Goal: Transaction & Acquisition: Obtain resource

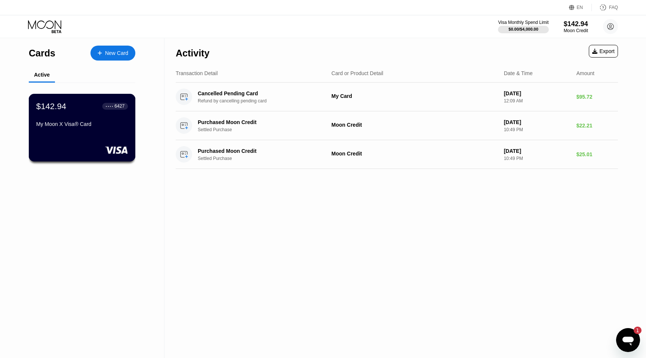
click at [75, 111] on div "$142.94 ● ● ● ● 6427" at bounding box center [82, 106] width 92 height 10
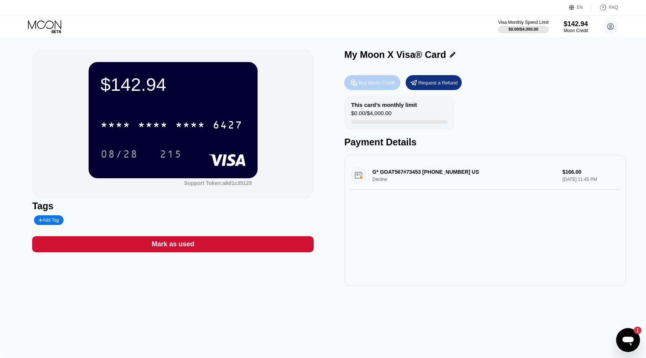
click at [384, 83] on div "Buy Moon Credit" at bounding box center [377, 83] width 36 height 6
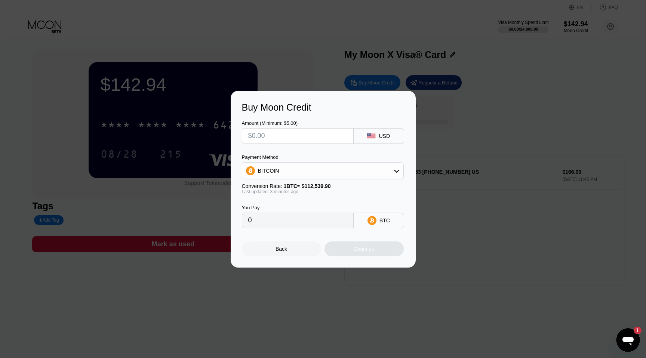
click at [469, 277] on div at bounding box center [323, 179] width 646 height 358
click at [293, 246] on div "Back" at bounding box center [281, 249] width 79 height 15
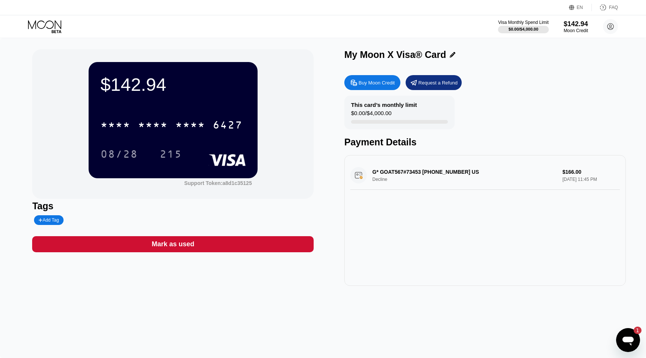
click at [384, 83] on div "Buy Moon Credit" at bounding box center [377, 83] width 36 height 6
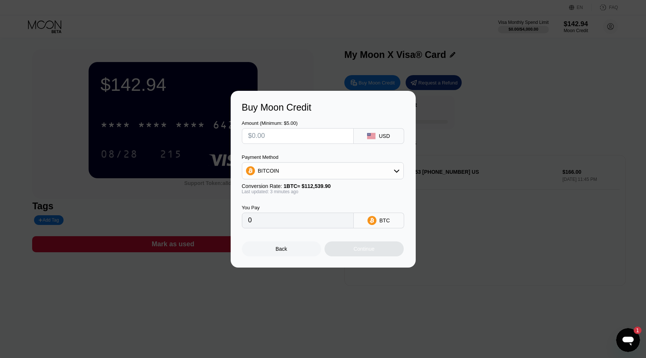
click at [328, 141] on input "text" at bounding box center [297, 136] width 99 height 15
click at [381, 181] on div "Payment Method BITCOIN Conversion Rate: 1 BTC ≈ $112,539.90 Last updated: 3 min…" at bounding box center [323, 174] width 162 height 40
click at [381, 173] on div "BITCOIN" at bounding box center [322, 170] width 161 height 15
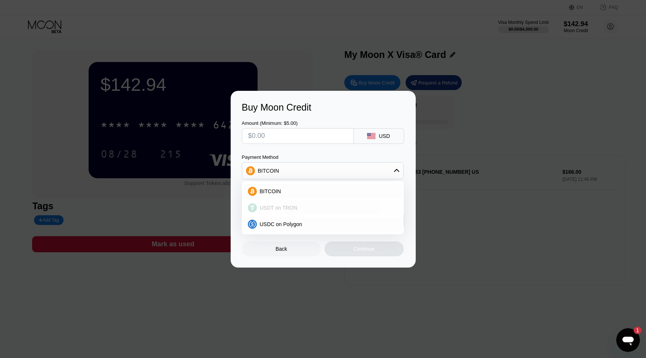
click at [346, 203] on div "USDT on TRON" at bounding box center [322, 207] width 157 height 15
type input "0.00"
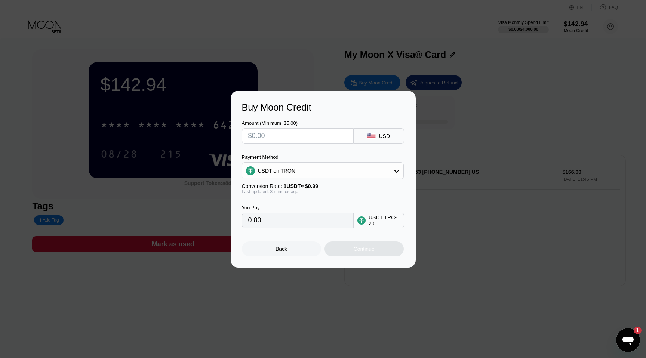
click at [308, 224] on input "0.00" at bounding box center [297, 220] width 99 height 15
click at [310, 138] on input "text" at bounding box center [297, 136] width 99 height 15
click at [376, 134] on div "USD" at bounding box center [379, 136] width 50 height 16
click at [389, 136] on div "USD" at bounding box center [384, 136] width 11 height 6
click at [317, 133] on input "text" at bounding box center [297, 136] width 99 height 15
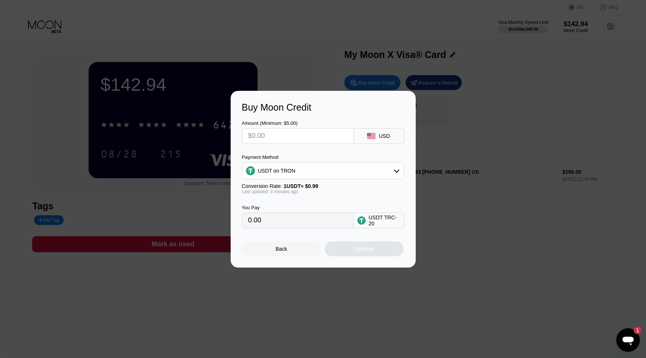
type input "$4"
type input "4.04"
type input "$45"
type input "45.45"
type input "$45"
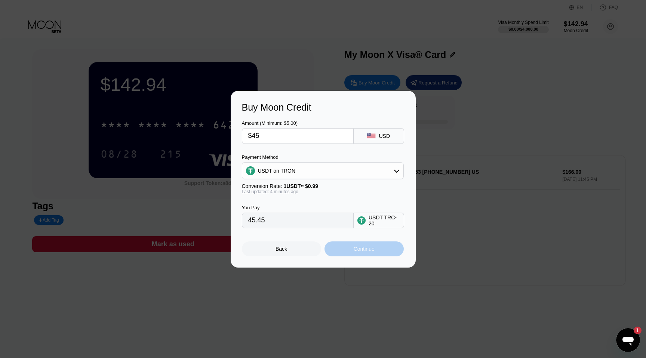
click at [369, 247] on div "Continue" at bounding box center [364, 249] width 21 height 6
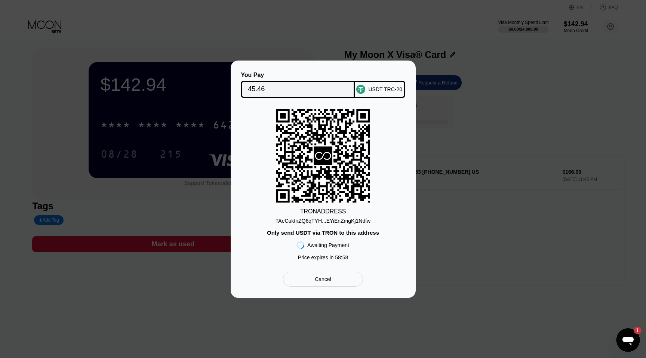
click at [325, 221] on div "TAeCuktnZQ6qTYH...EYiEnZmgKj1Ndfw" at bounding box center [323, 221] width 95 height 6
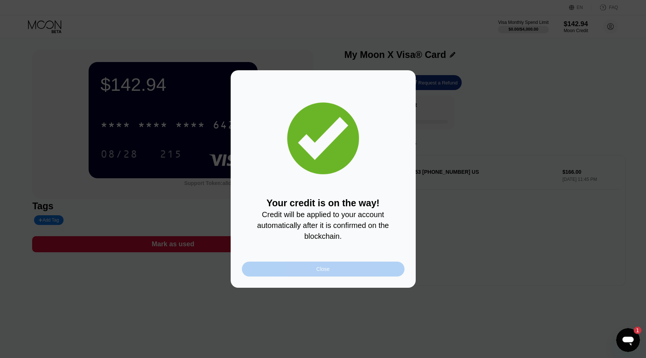
click at [378, 269] on div "Close" at bounding box center [323, 269] width 163 height 15
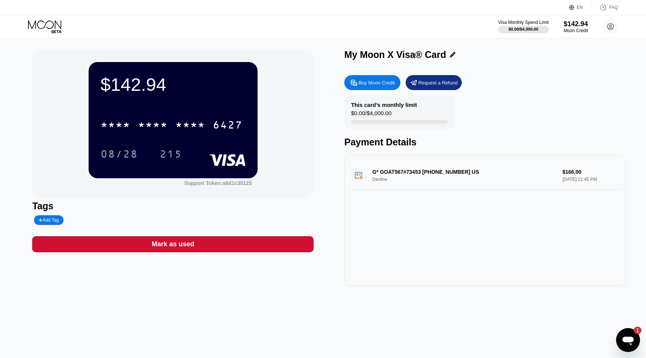
click at [444, 172] on div "G* GOAT567#73453 +13102998211 US Decline $166.00 Sep 24, 2025 11:45 PM" at bounding box center [485, 175] width 270 height 29
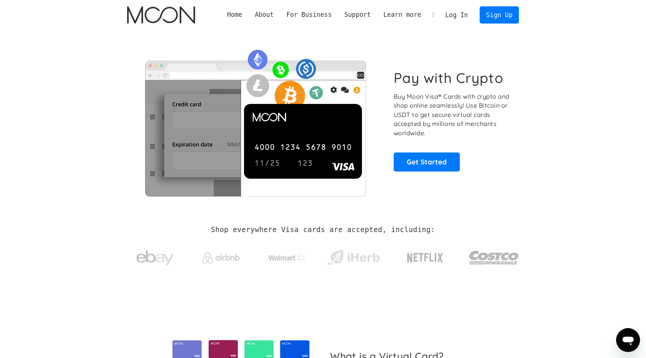
click at [457, 13] on link "Log In" at bounding box center [456, 15] width 35 height 16
click at [460, 16] on link "Log In" at bounding box center [456, 15] width 35 height 16
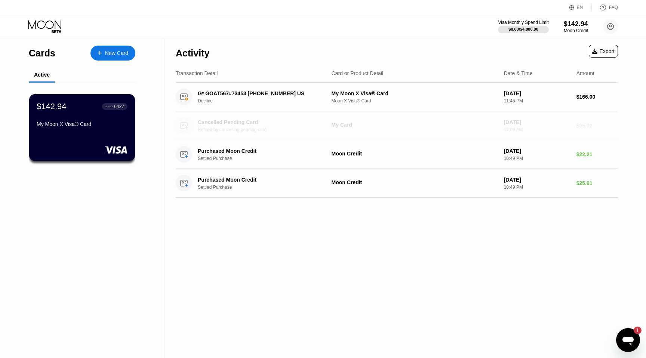
click at [267, 128] on div "Refund by cancelling pending card" at bounding box center [265, 129] width 135 height 5
click at [234, 125] on div "Cancelled Pending Card" at bounding box center [260, 122] width 125 height 6
click at [189, 128] on circle at bounding box center [184, 125] width 16 height 16
click at [579, 21] on div "$142.94" at bounding box center [576, 24] width 25 height 8
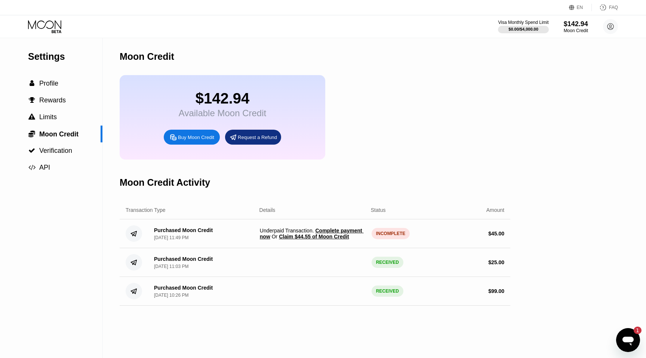
click at [340, 236] on span "Claim $44.55 of Moon Credit" at bounding box center [314, 237] width 70 height 6
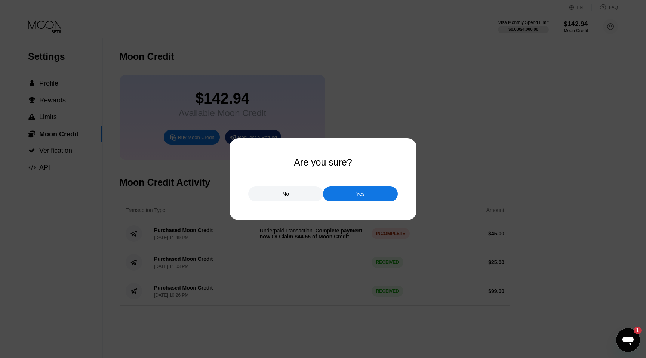
click at [305, 196] on div "No" at bounding box center [285, 194] width 75 height 15
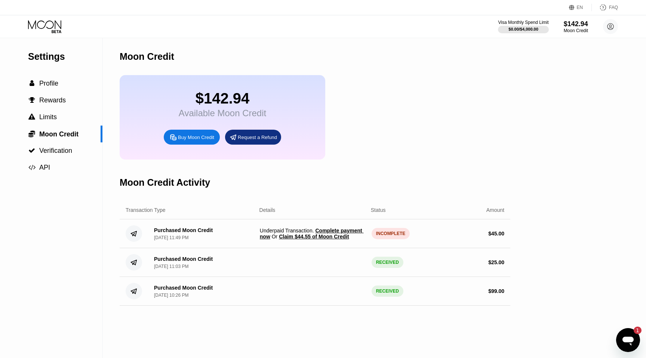
click at [334, 237] on span "Claim $44.55 of Moon Credit" at bounding box center [314, 237] width 70 height 6
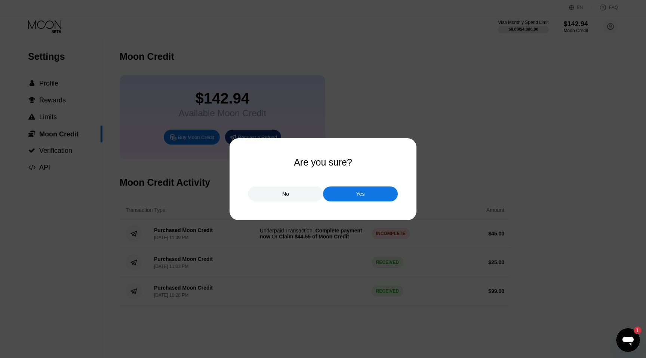
click at [357, 200] on div "Yes" at bounding box center [360, 194] width 75 height 15
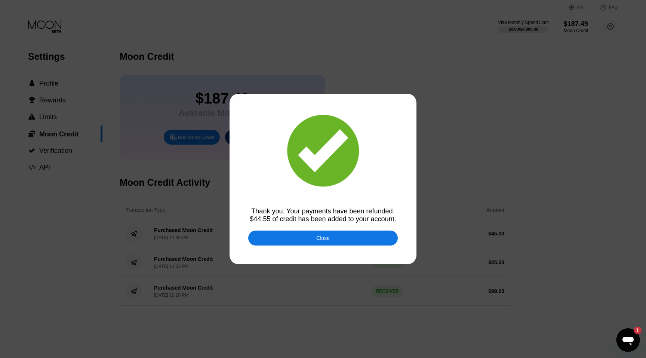
click at [349, 239] on div "Close" at bounding box center [323, 238] width 150 height 15
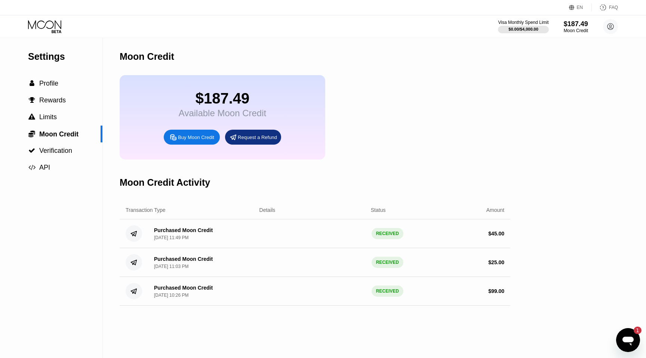
click at [221, 107] on div "$187.49" at bounding box center [223, 98] width 88 height 17
click at [71, 88] on div " Profile" at bounding box center [51, 84] width 102 height 8
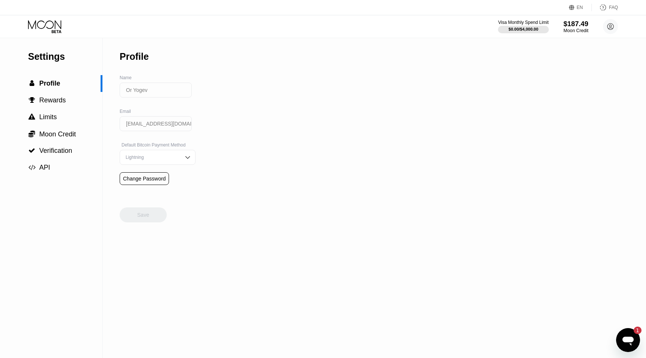
click at [572, 23] on div "$187.49" at bounding box center [576, 24] width 25 height 8
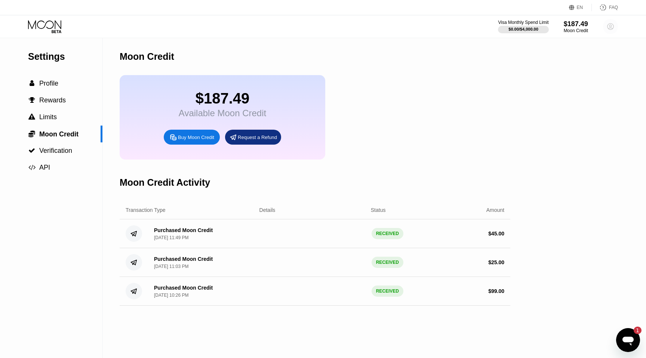
click at [613, 28] on circle at bounding box center [610, 26] width 15 height 15
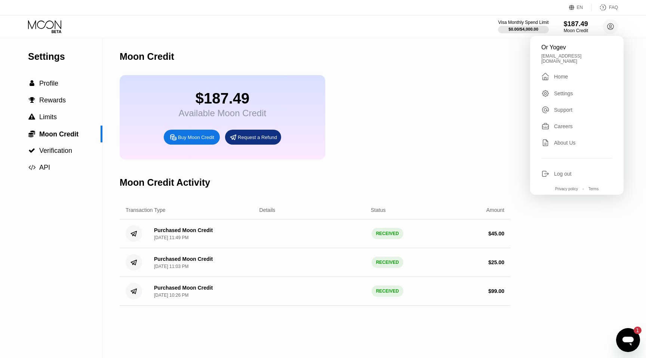
click at [570, 73] on div " Home" at bounding box center [577, 76] width 71 height 9
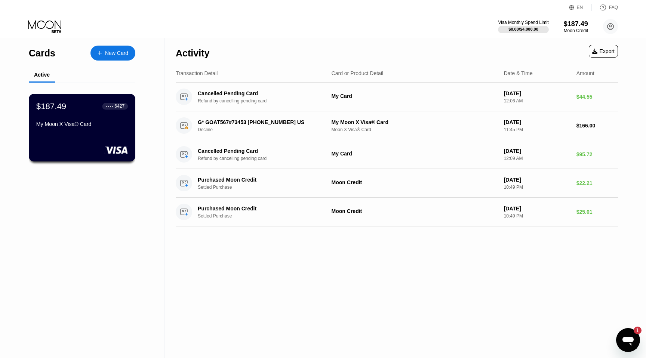
click at [74, 138] on div "$187.49 ● ● ● ● 6427 My Moon X Visa® Card" at bounding box center [82, 128] width 107 height 68
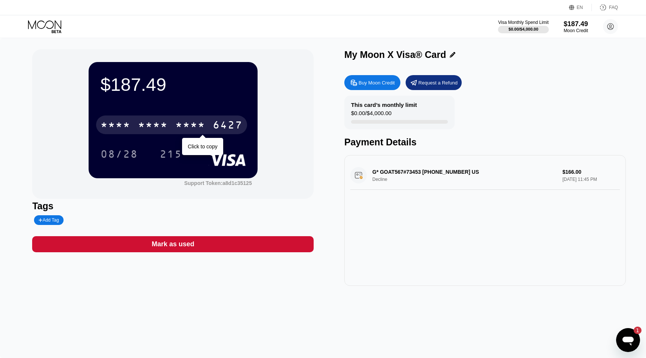
click at [192, 123] on div "* * * *" at bounding box center [190, 126] width 30 height 12
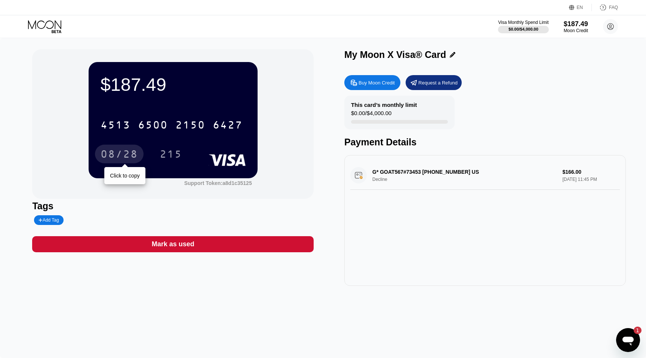
click at [130, 151] on div "08/28" at bounding box center [119, 155] width 37 height 12
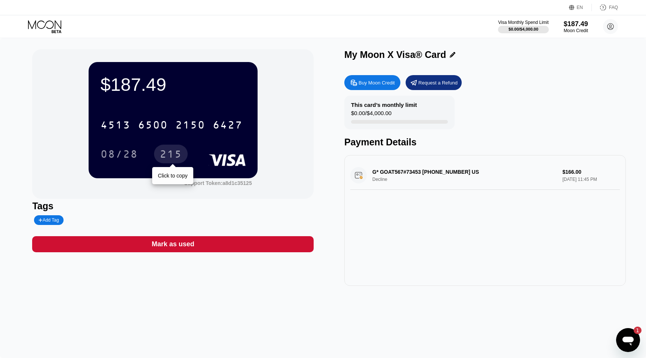
click at [168, 153] on div "215" at bounding box center [171, 155] width 22 height 12
